Goal: Navigation & Orientation: Understand site structure

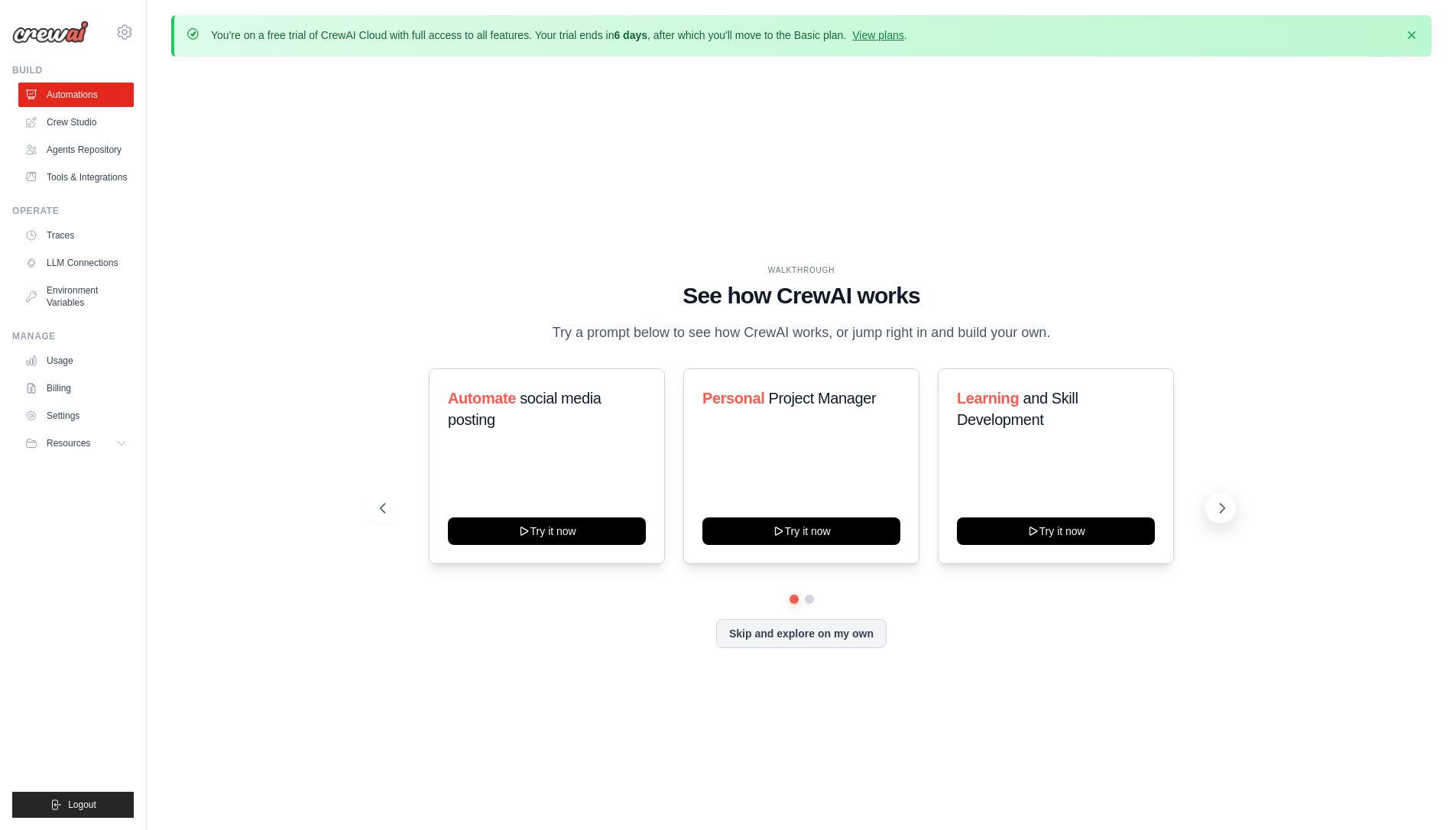
click at [1221, 510] on icon at bounding box center [1222, 507] width 15 height 15
click at [1226, 499] on button at bounding box center [1220, 507] width 31 height 31
click at [384, 517] on button at bounding box center [382, 507] width 31 height 31
click at [834, 639] on button "Skip and explore on my own" at bounding box center [801, 631] width 170 height 29
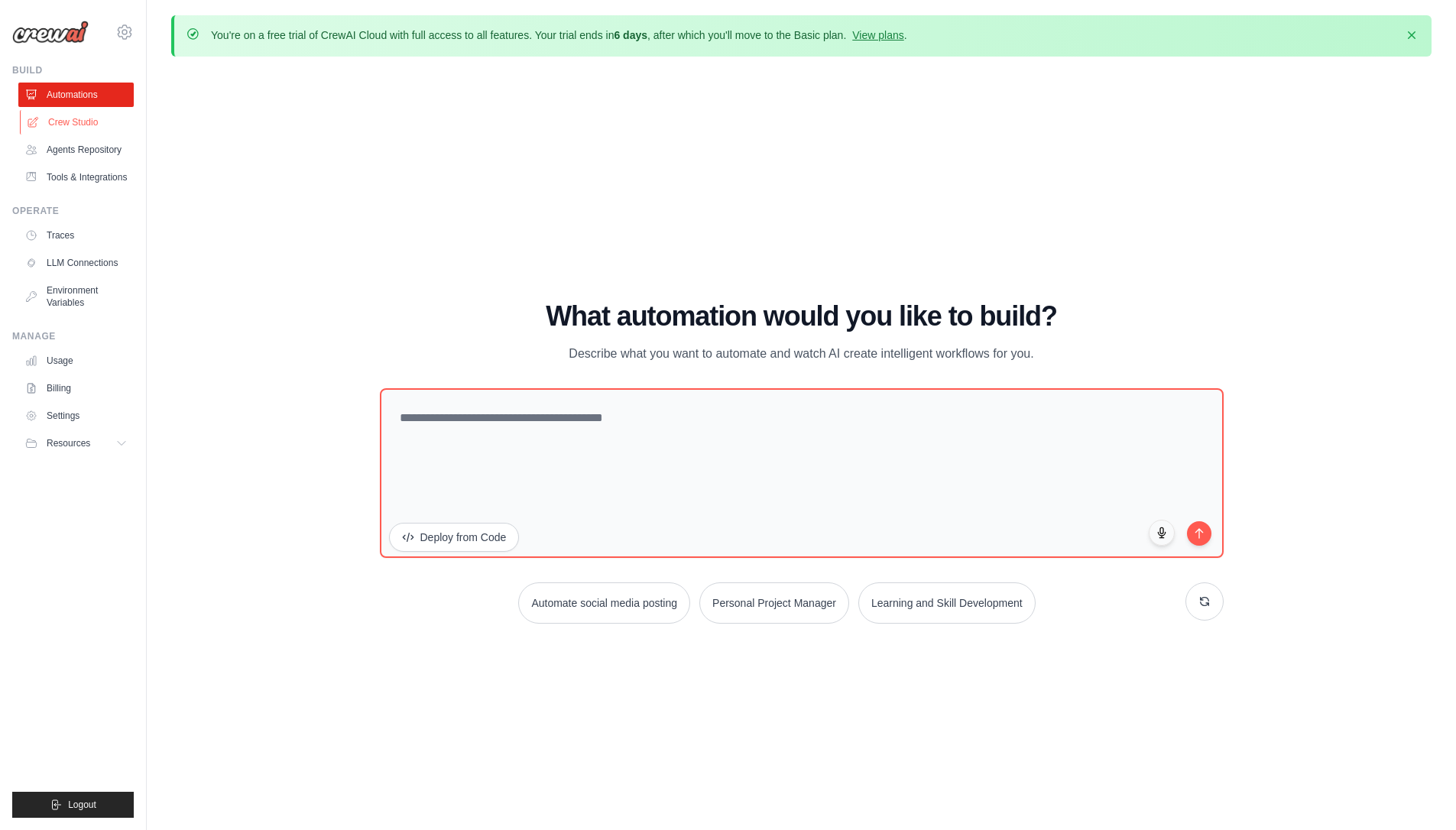
click at [81, 122] on link "Crew Studio" at bounding box center [77, 122] width 115 height 24
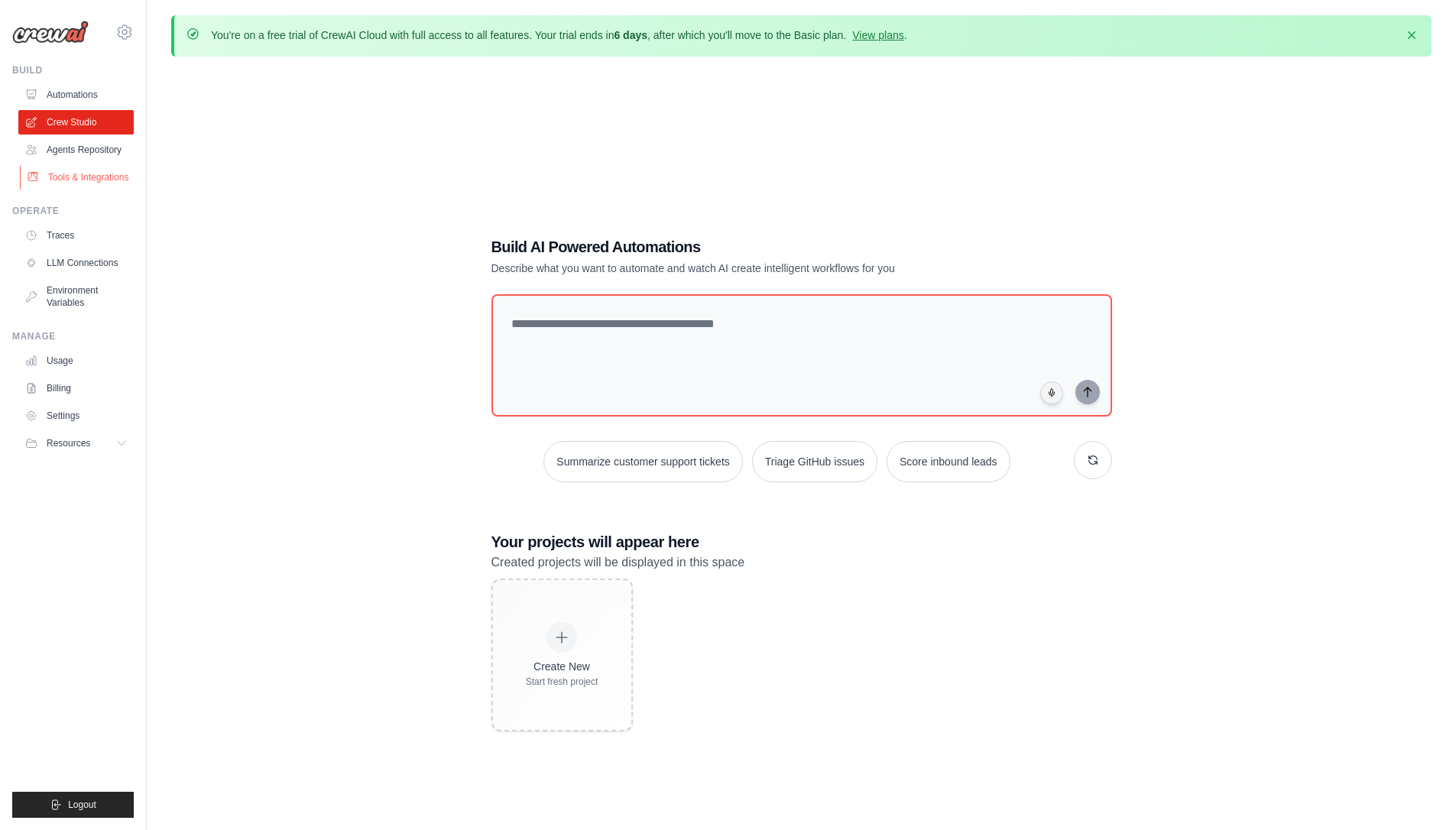
click at [88, 182] on link "Tools & Integrations" at bounding box center [77, 178] width 115 height 24
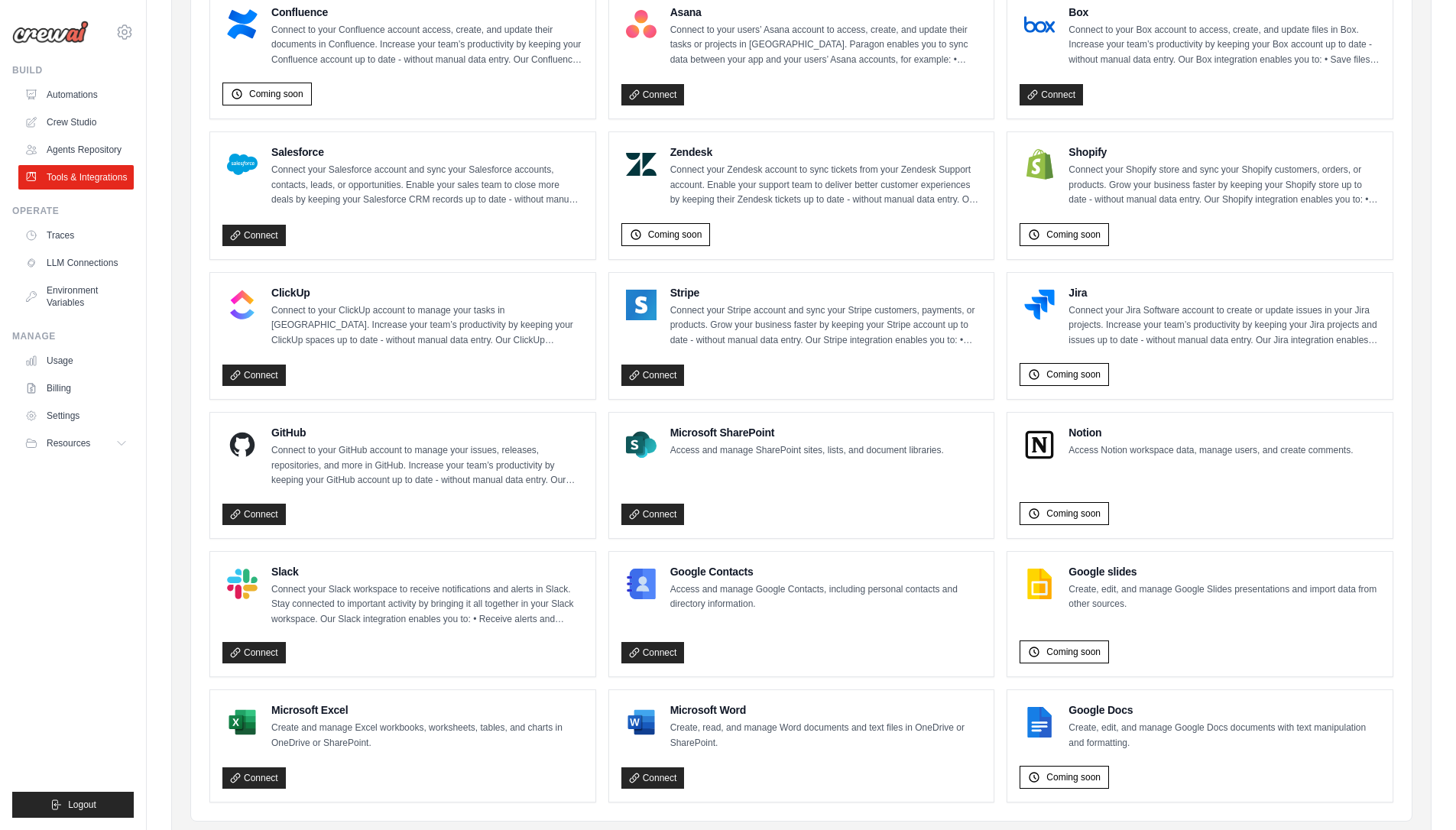
scroll to position [689, 0]
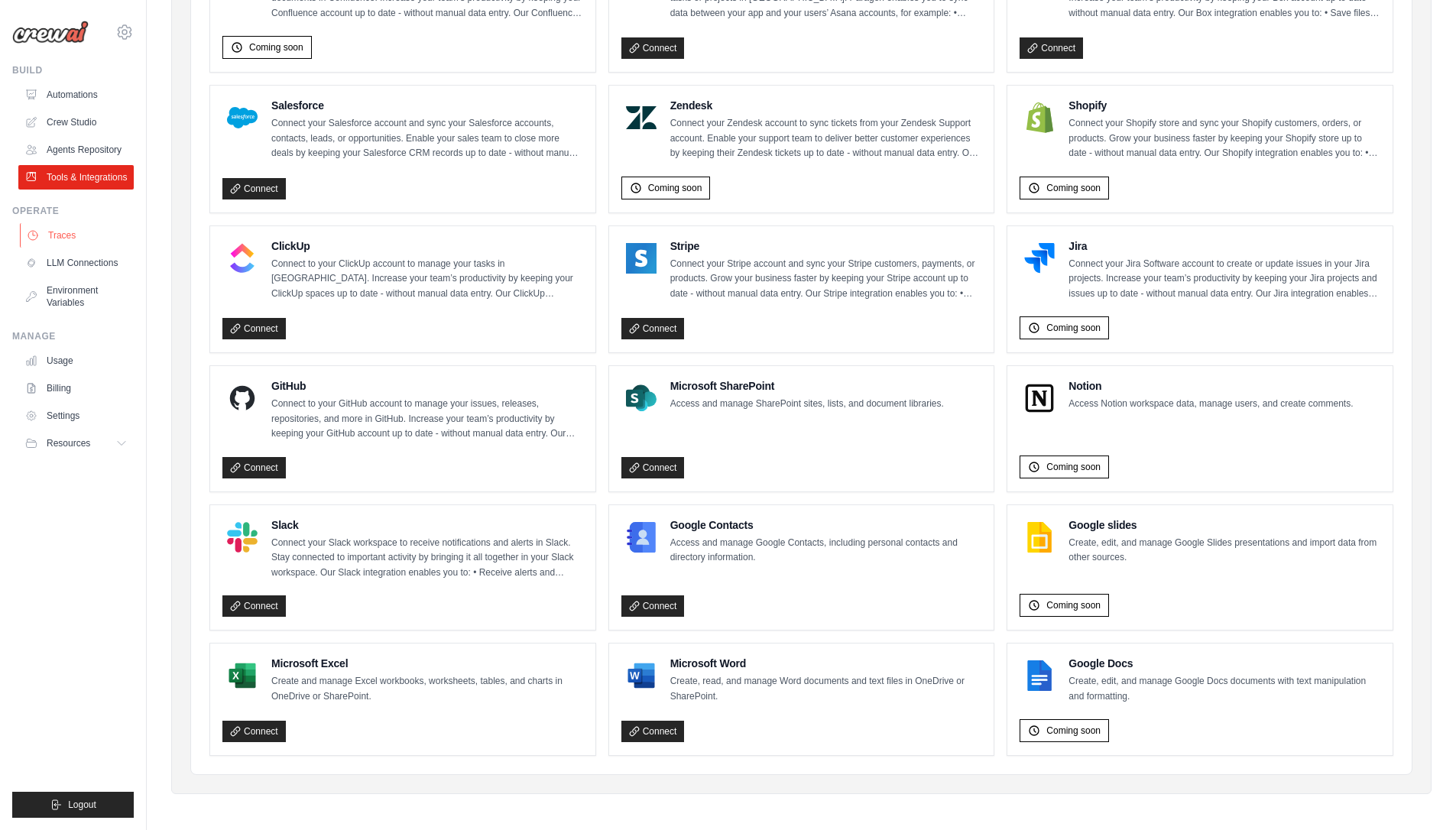
click at [74, 235] on link "Traces" at bounding box center [77, 235] width 115 height 24
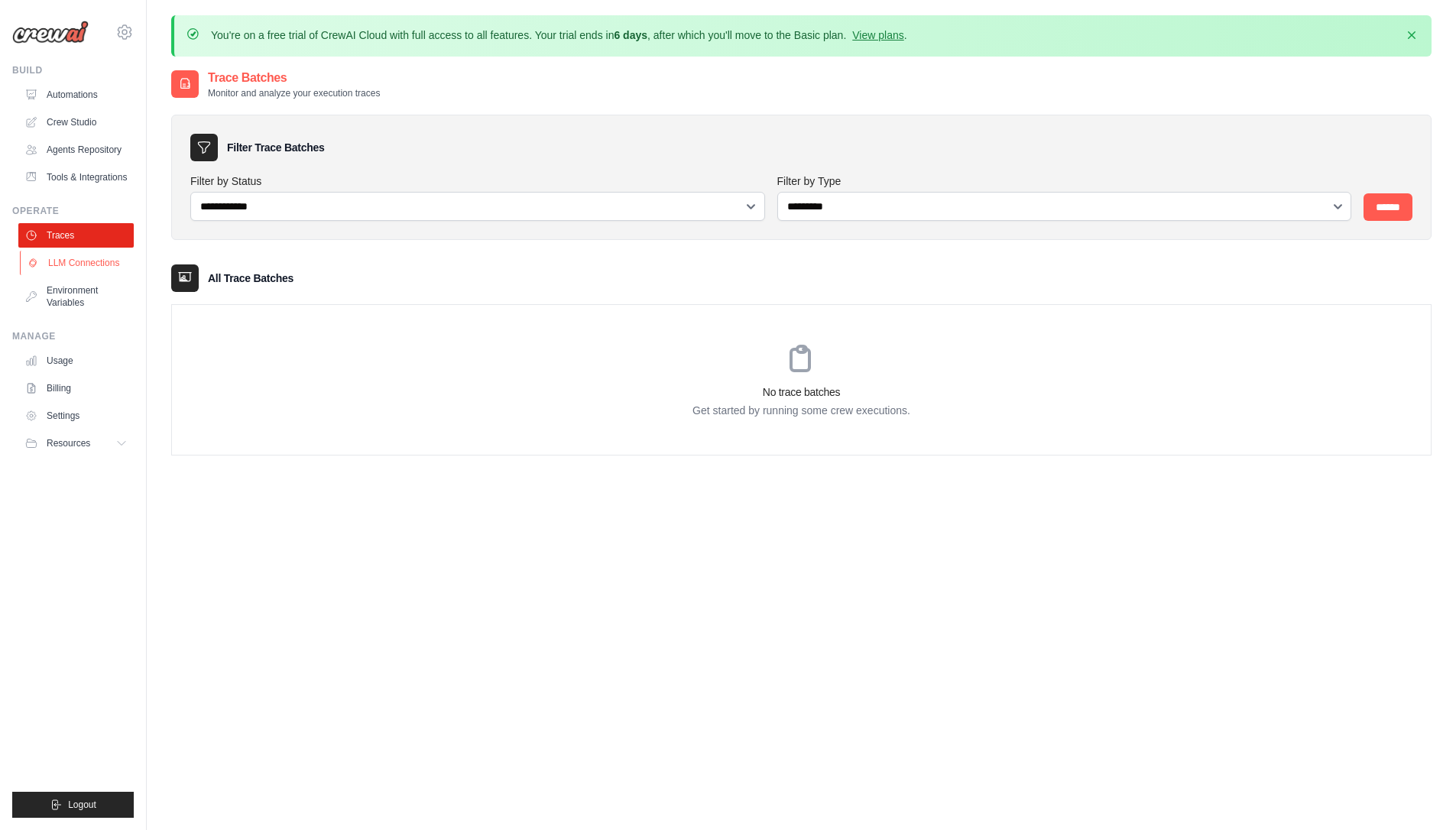
click at [81, 271] on link "LLM Connections" at bounding box center [77, 263] width 115 height 24
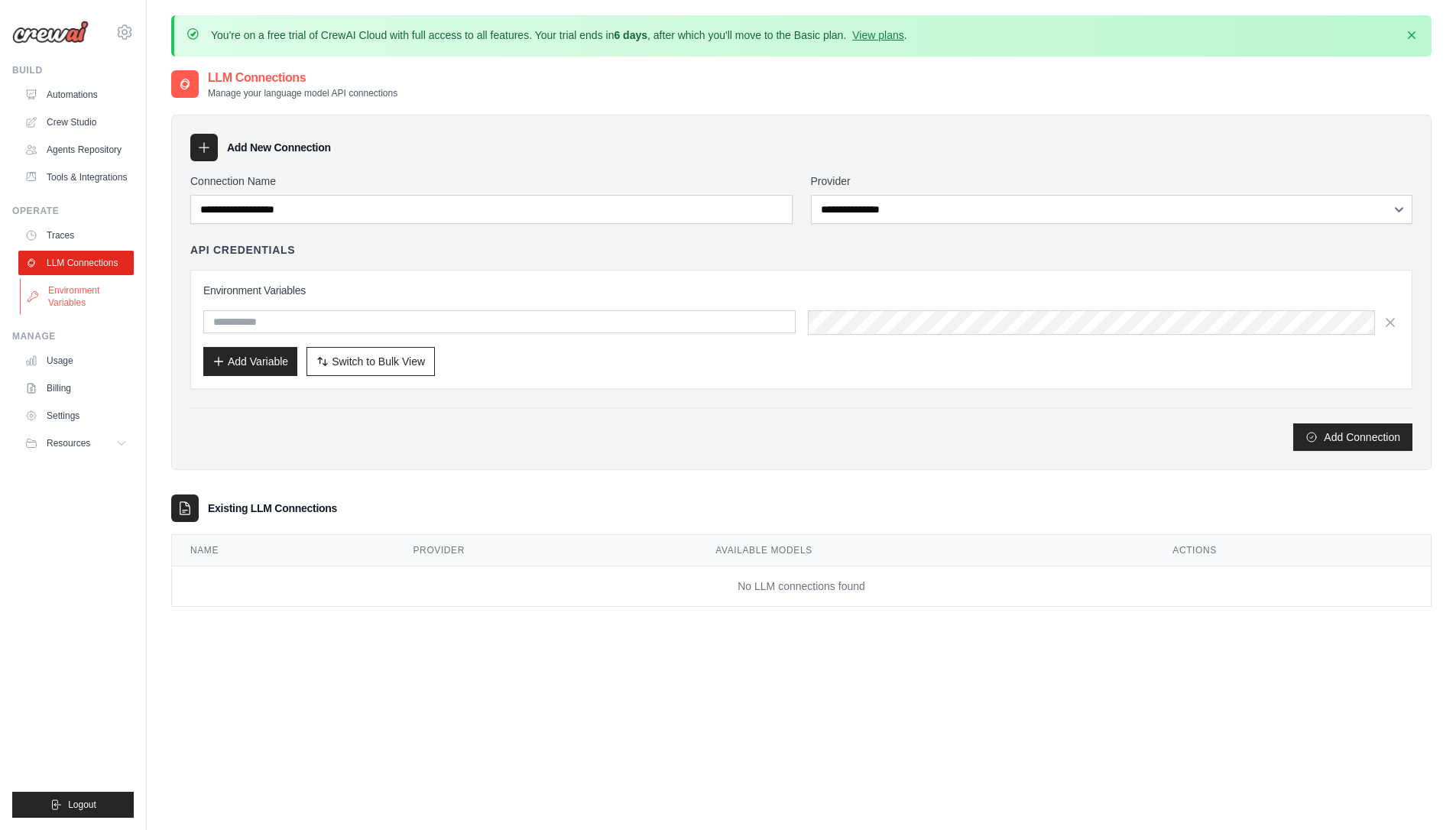
click at [78, 296] on link "Environment Variables" at bounding box center [77, 296] width 115 height 36
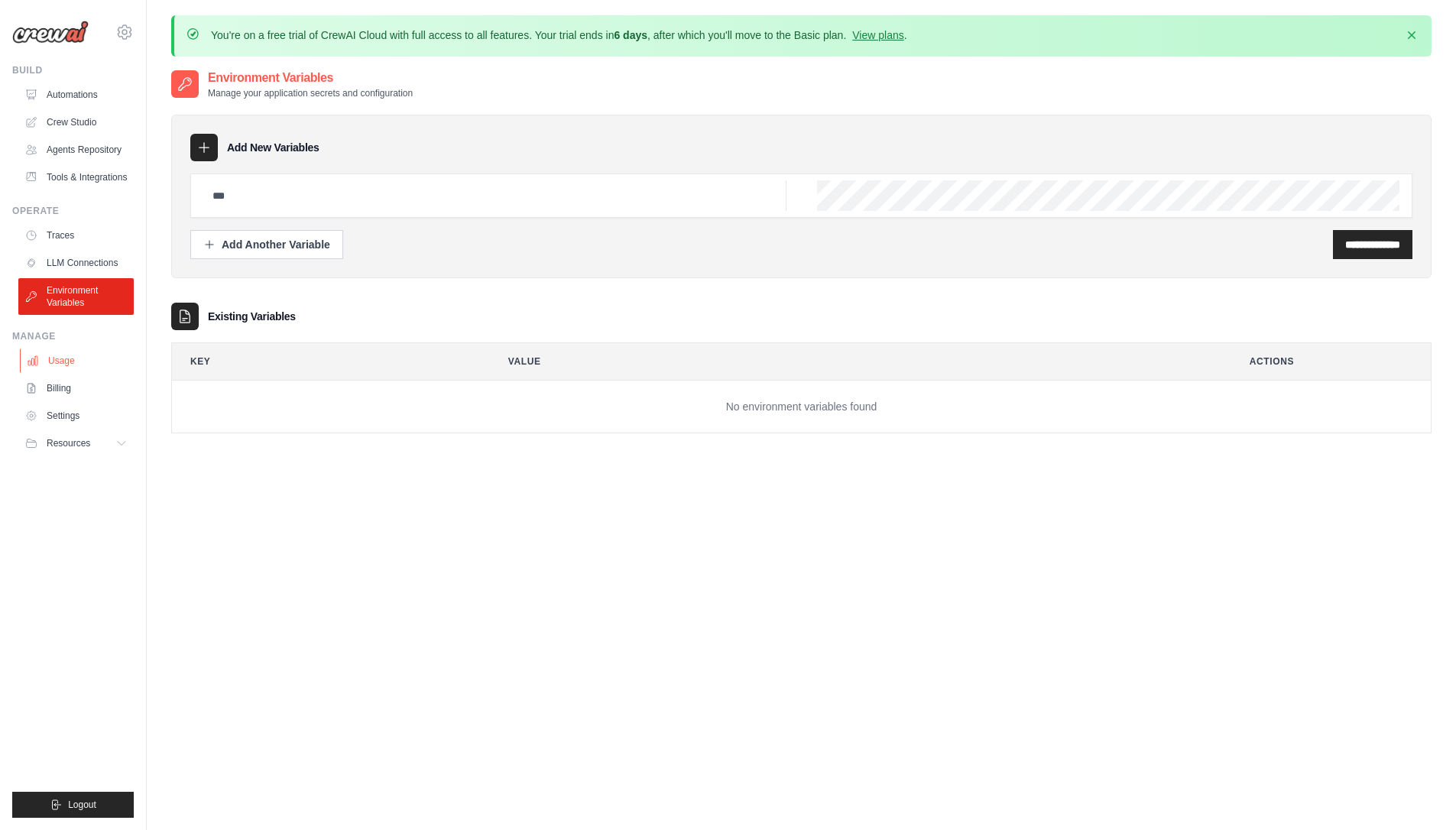
click at [74, 361] on link "Usage" at bounding box center [77, 361] width 115 height 24
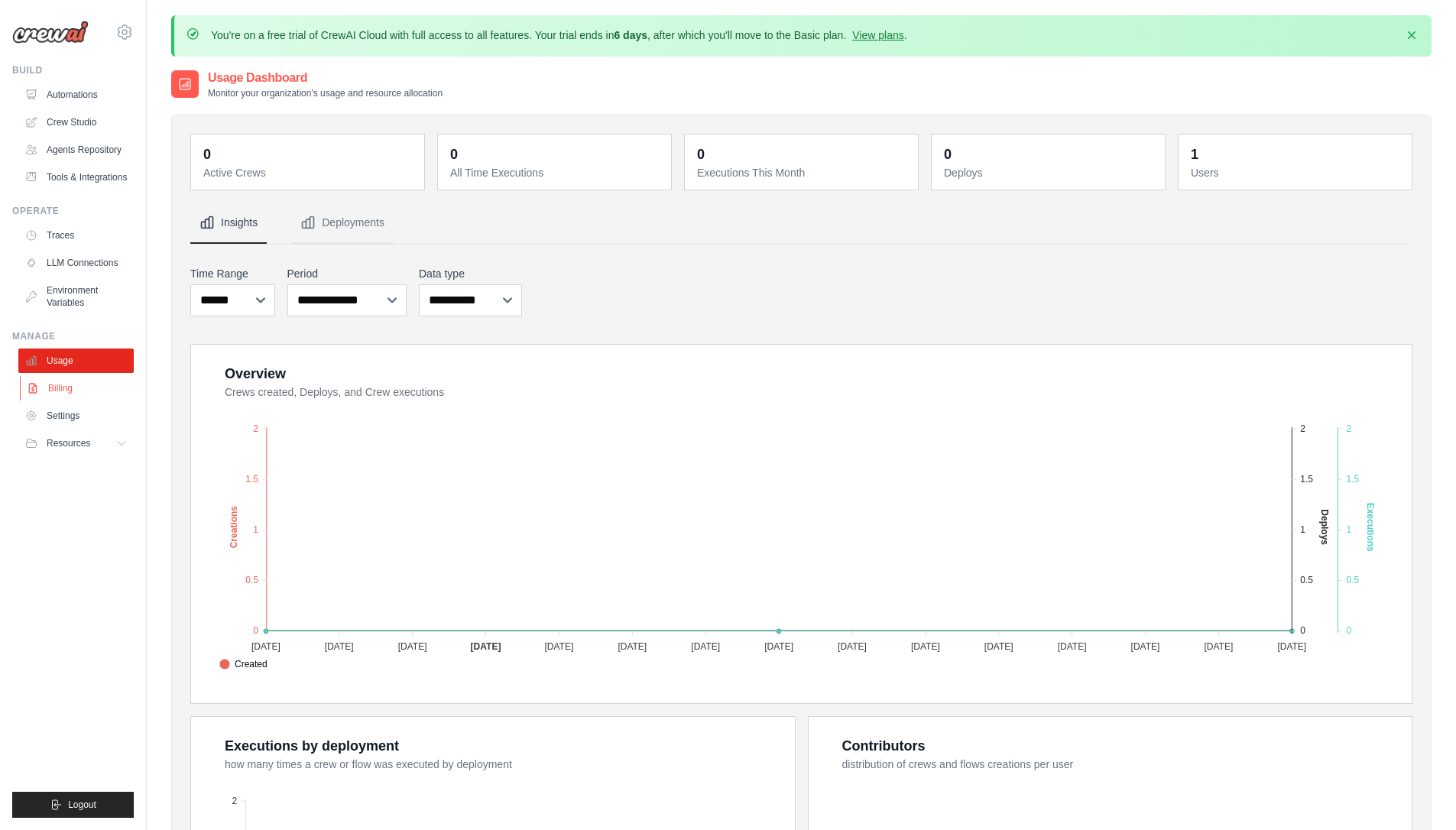
click at [67, 391] on link "Billing" at bounding box center [77, 388] width 115 height 24
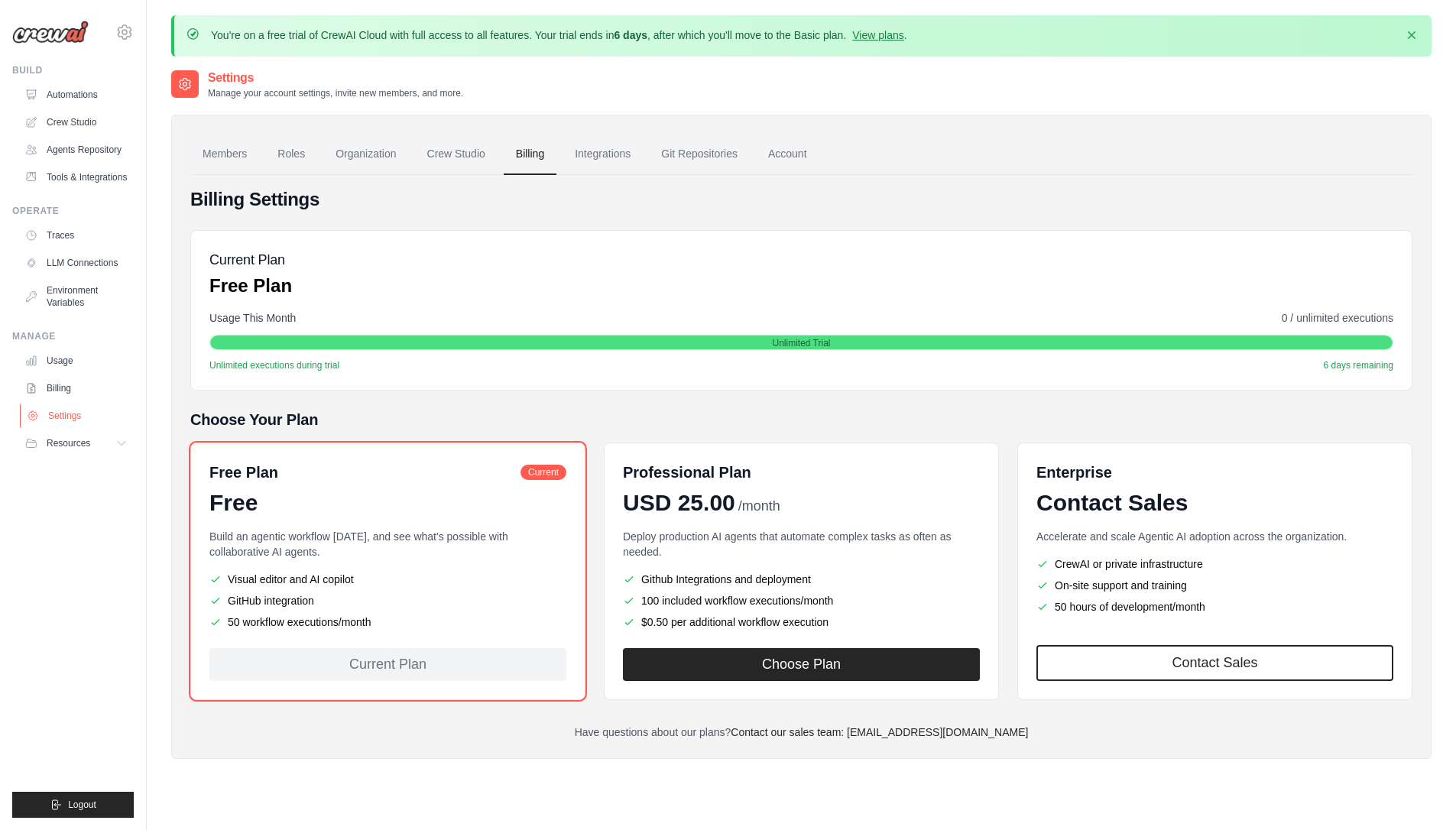
click at [68, 413] on link "Settings" at bounding box center [77, 415] width 115 height 24
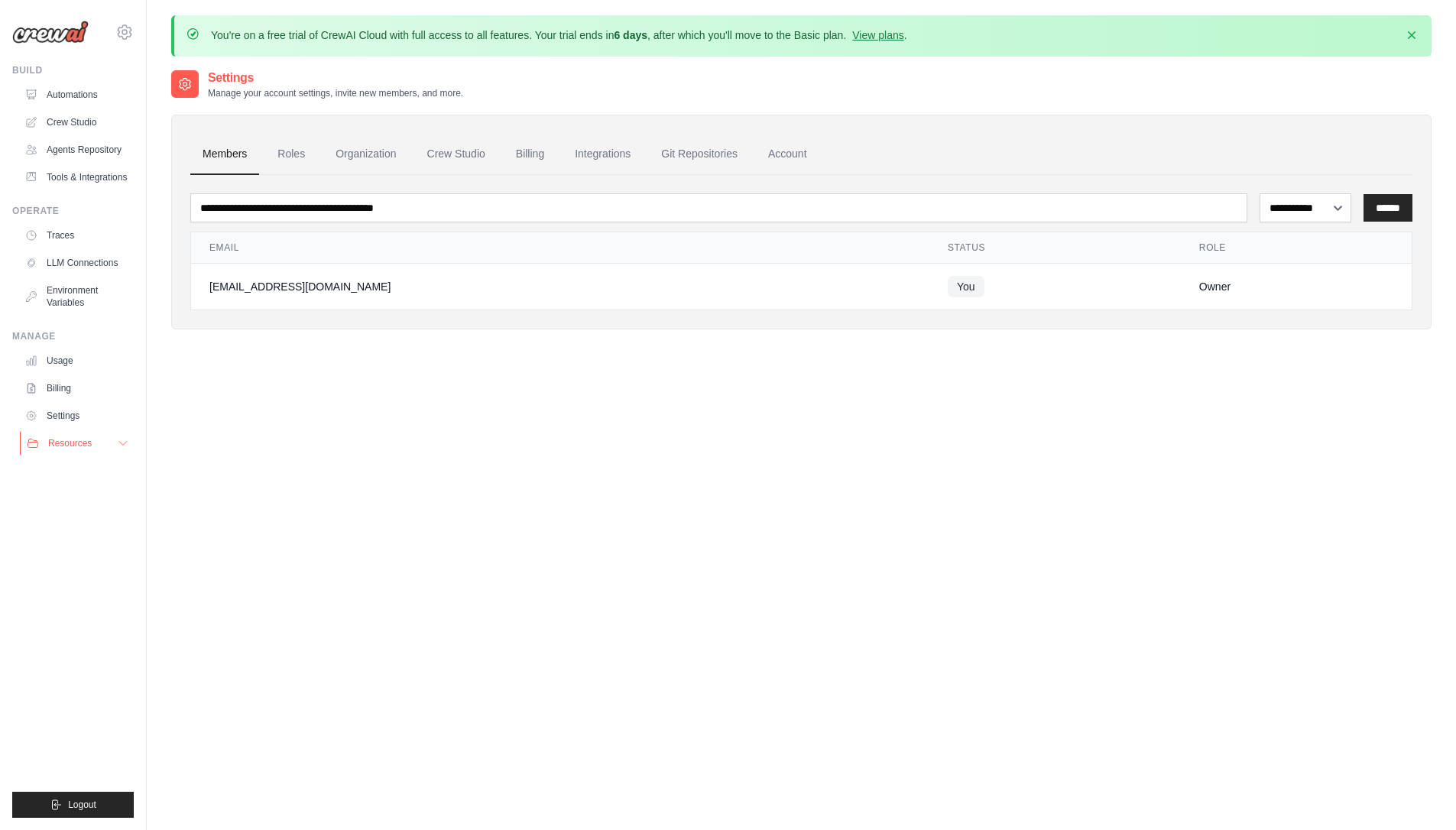
click at [92, 437] on button "Resources" at bounding box center [77, 443] width 115 height 24
click at [100, 468] on span "Documentation" at bounding box center [85, 468] width 62 height 12
click at [76, 88] on link "Automations" at bounding box center [77, 95] width 115 height 24
